Goal: Obtain resource: Obtain resource

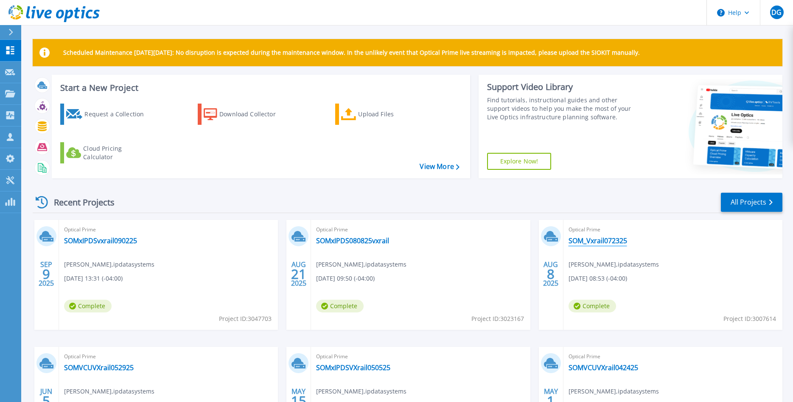
click at [613, 241] on link "SOM_Vxrail072325" at bounding box center [598, 240] width 59 height 8
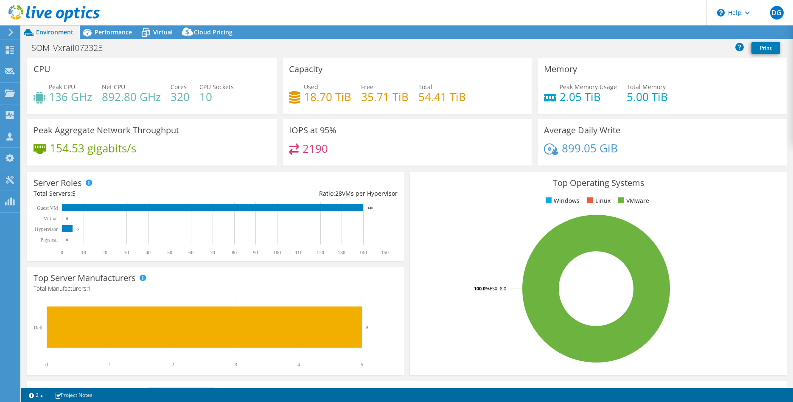
select select "USD"
click at [645, 29] on link "Reports" at bounding box center [649, 32] width 41 height 13
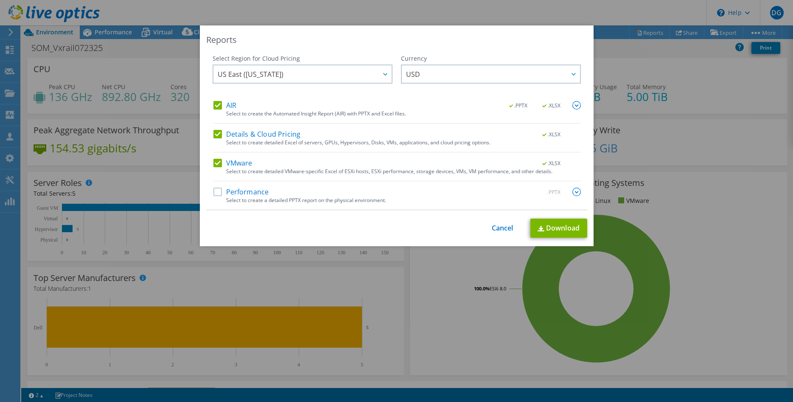
click at [216, 191] on label "Performance" at bounding box center [241, 192] width 56 height 8
click at [0, 0] on input "Performance" at bounding box center [0, 0] width 0 height 0
click at [553, 226] on link "Download" at bounding box center [558, 228] width 57 height 19
click at [502, 227] on link "Cancel" at bounding box center [503, 228] width 22 height 8
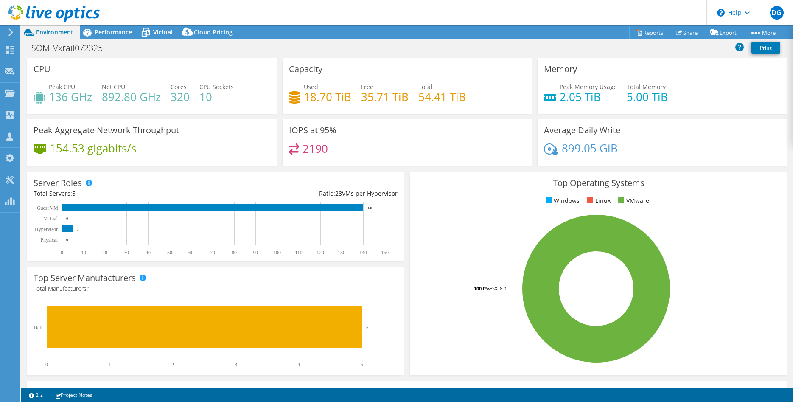
click at [11, 29] on icon at bounding box center [11, 32] width 6 height 8
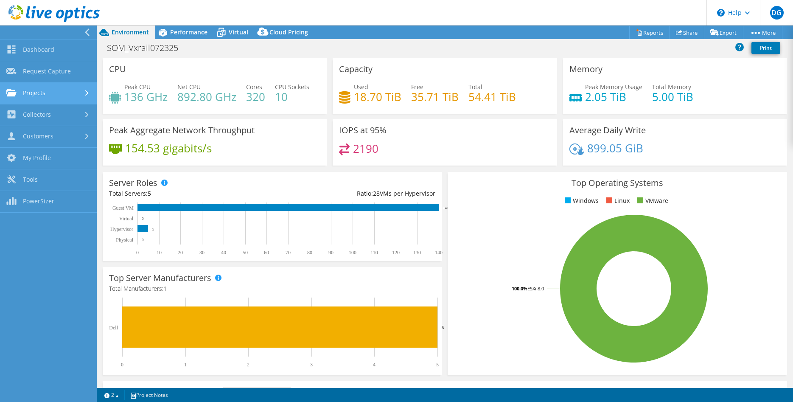
click at [56, 90] on link "Projects" at bounding box center [48, 94] width 97 height 22
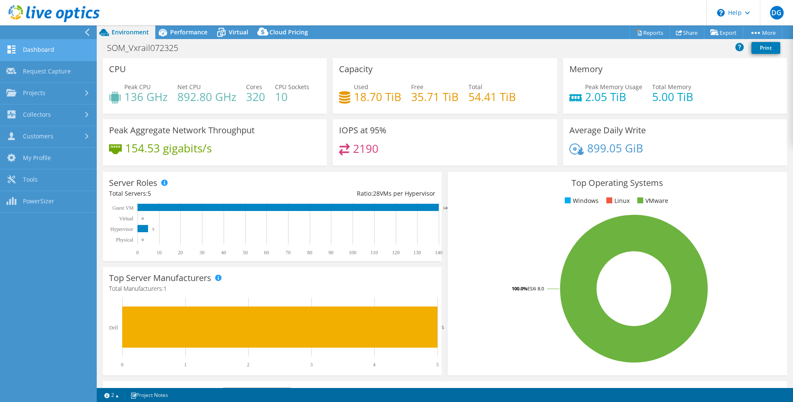
click at [42, 48] on link "Dashboard" at bounding box center [48, 50] width 97 height 22
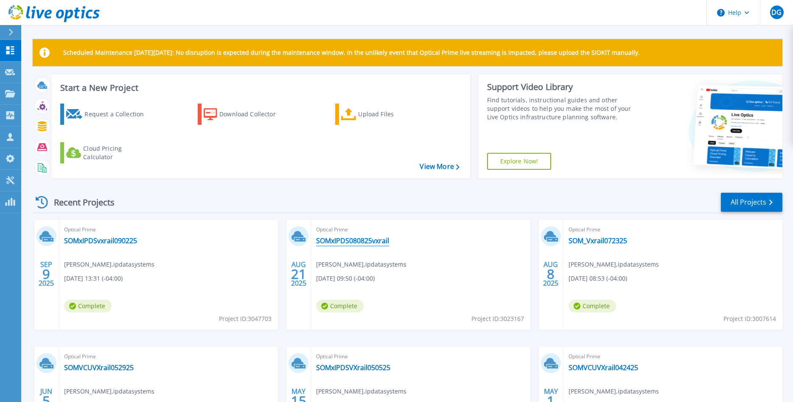
click at [355, 239] on link "SOMxIPDS080825vxrail" at bounding box center [352, 240] width 73 height 8
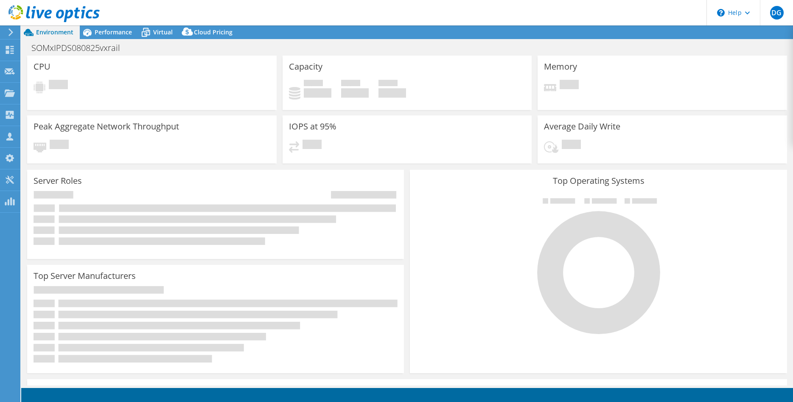
select select "USD"
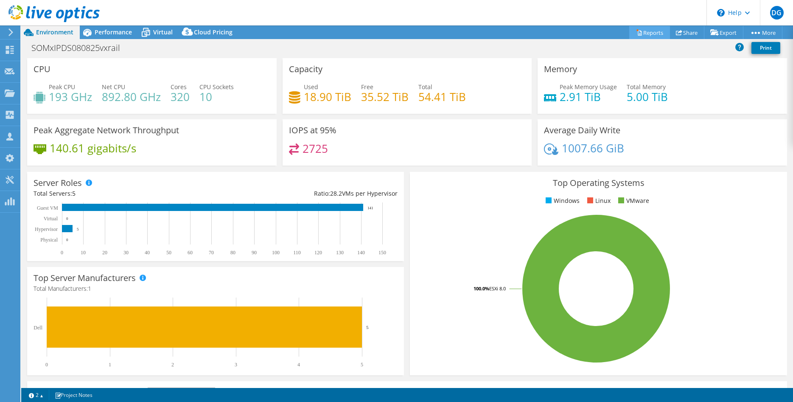
click at [650, 34] on link "Reports" at bounding box center [649, 32] width 41 height 13
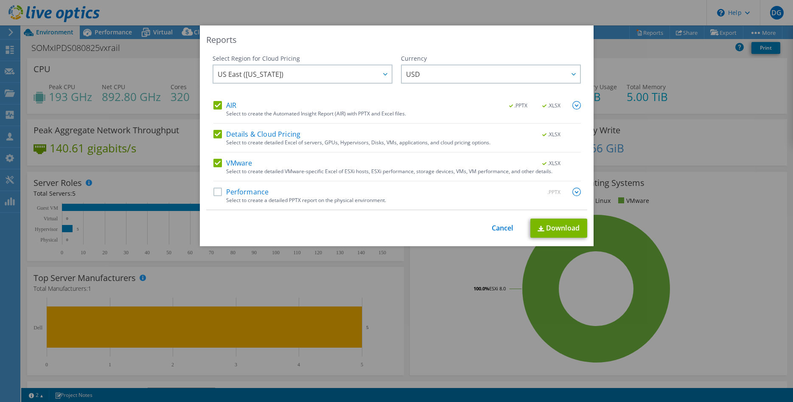
click at [218, 191] on label "Performance" at bounding box center [241, 192] width 56 height 8
click at [0, 0] on input "Performance" at bounding box center [0, 0] width 0 height 0
click at [557, 224] on link "Download" at bounding box center [558, 228] width 57 height 19
drag, startPoint x: 500, startPoint y: 34, endPoint x: 504, endPoint y: 38, distance: 6.0
click at [494, 41] on div "Reports Select Region for Cloud Pricing Asia Pacific (Hong Kong) Asia Pacific (…" at bounding box center [397, 135] width 394 height 221
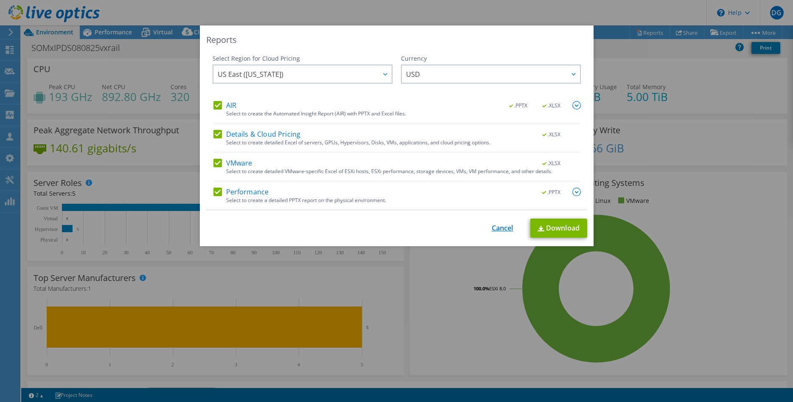
click at [506, 229] on link "Cancel" at bounding box center [503, 228] width 22 height 8
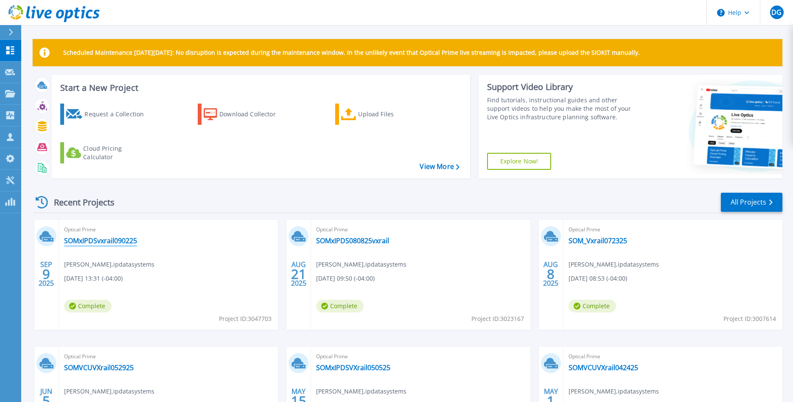
click at [110, 241] on link "SOMxIPDSvxrail090225" at bounding box center [100, 240] width 73 height 8
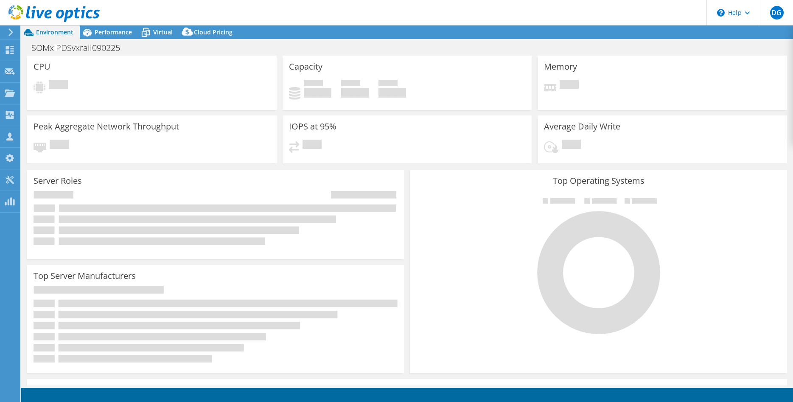
select select "USD"
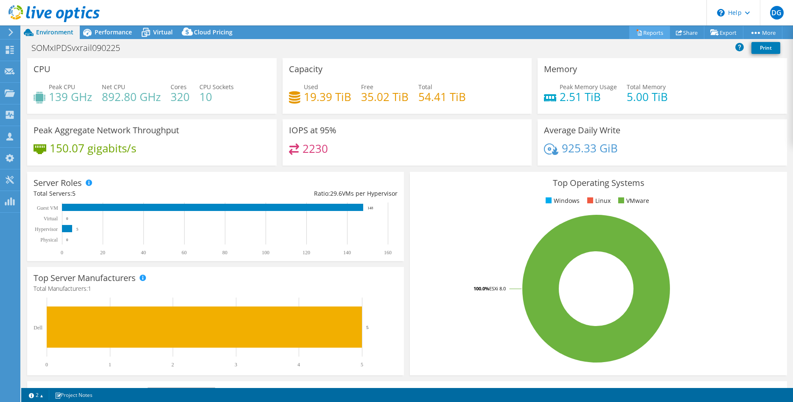
click at [648, 30] on link "Reports" at bounding box center [649, 32] width 41 height 13
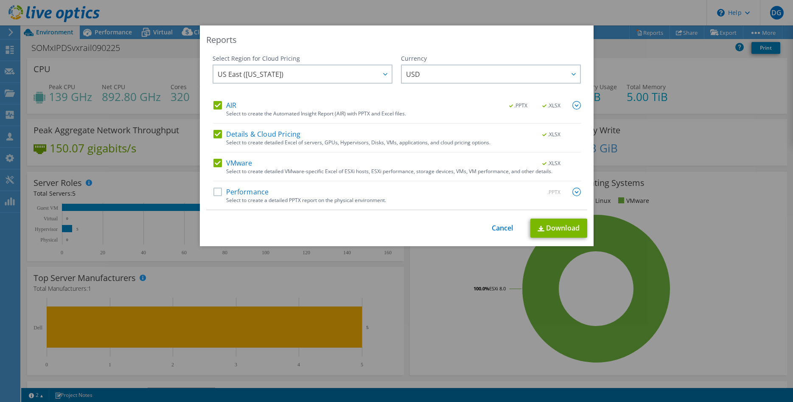
click at [217, 193] on label "Performance" at bounding box center [241, 192] width 56 height 8
click at [0, 0] on input "Performance" at bounding box center [0, 0] width 0 height 0
click at [566, 226] on link "Download" at bounding box center [558, 228] width 57 height 19
click at [499, 227] on link "Cancel" at bounding box center [503, 228] width 22 height 8
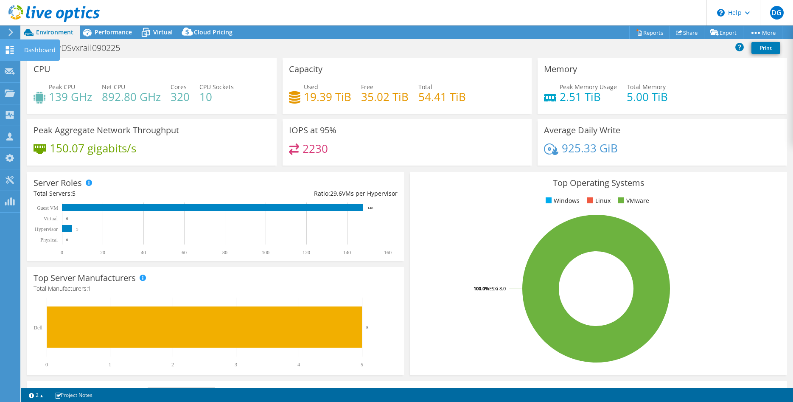
click at [7, 51] on use at bounding box center [10, 50] width 8 height 8
